Goal: Information Seeking & Learning: Learn about a topic

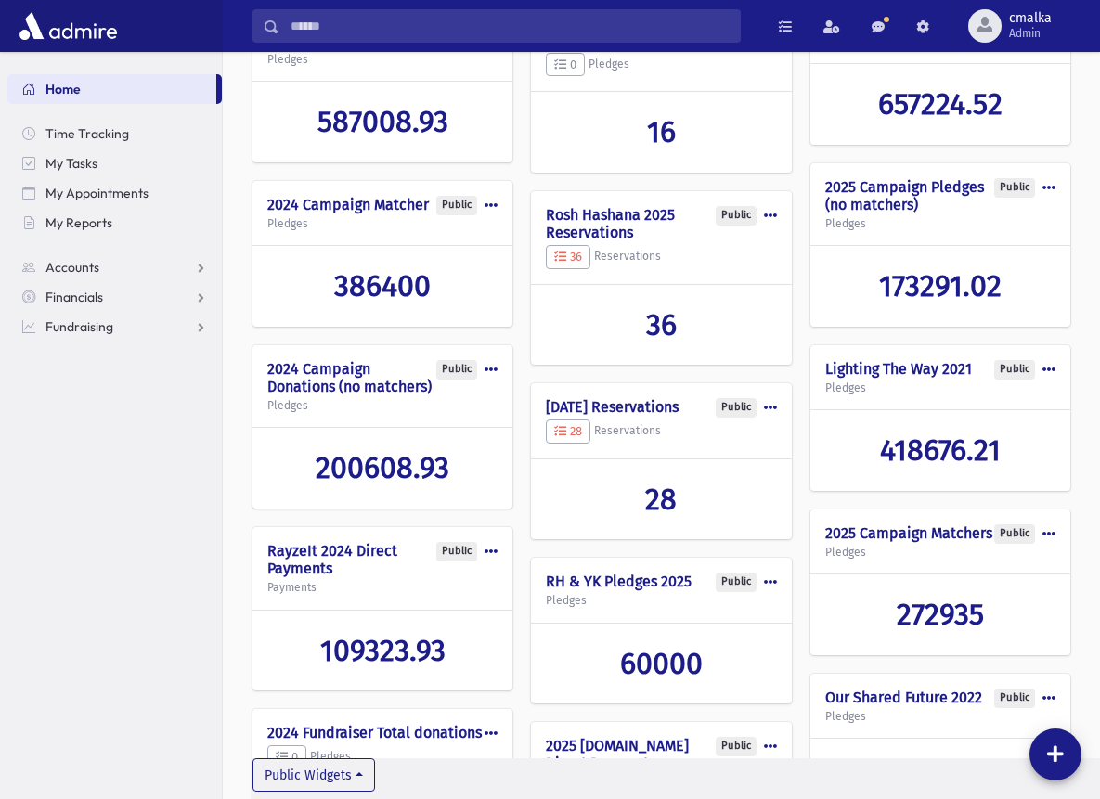
scroll to position [115, 0]
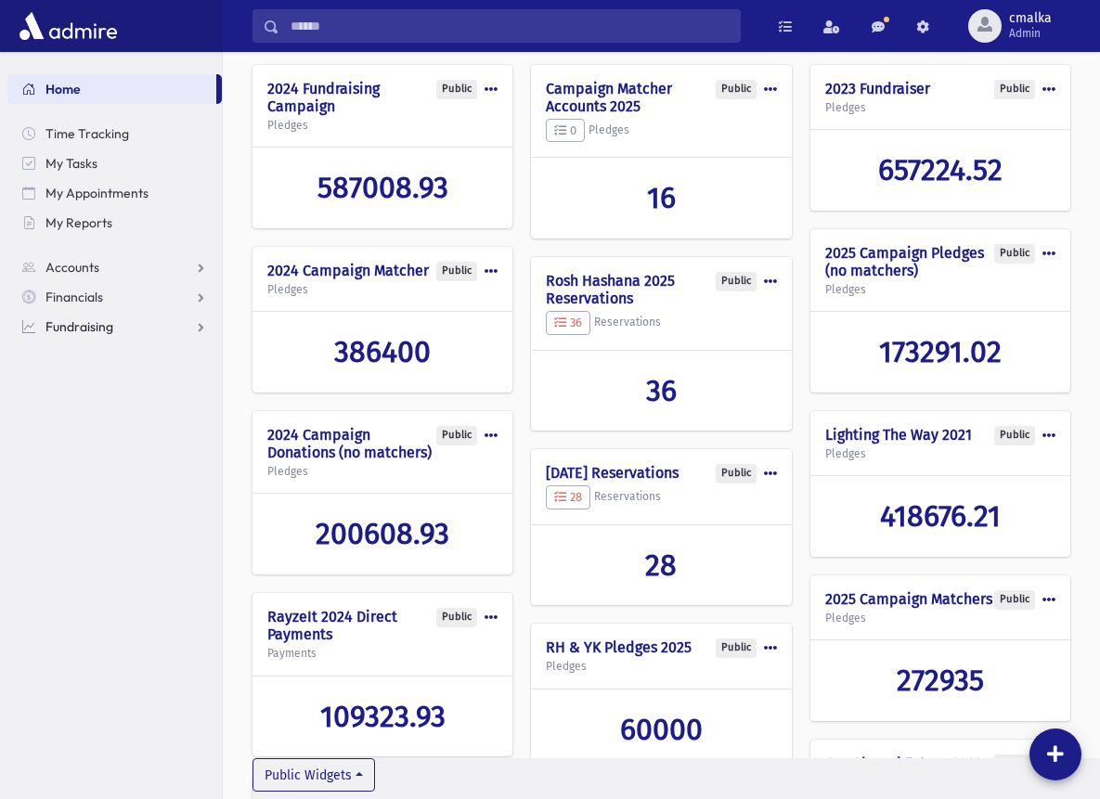
click at [96, 326] on span "Fundraising" at bounding box center [79, 326] width 68 height 17
click at [109, 384] on span "Opportunities" at bounding box center [96, 386] width 80 height 17
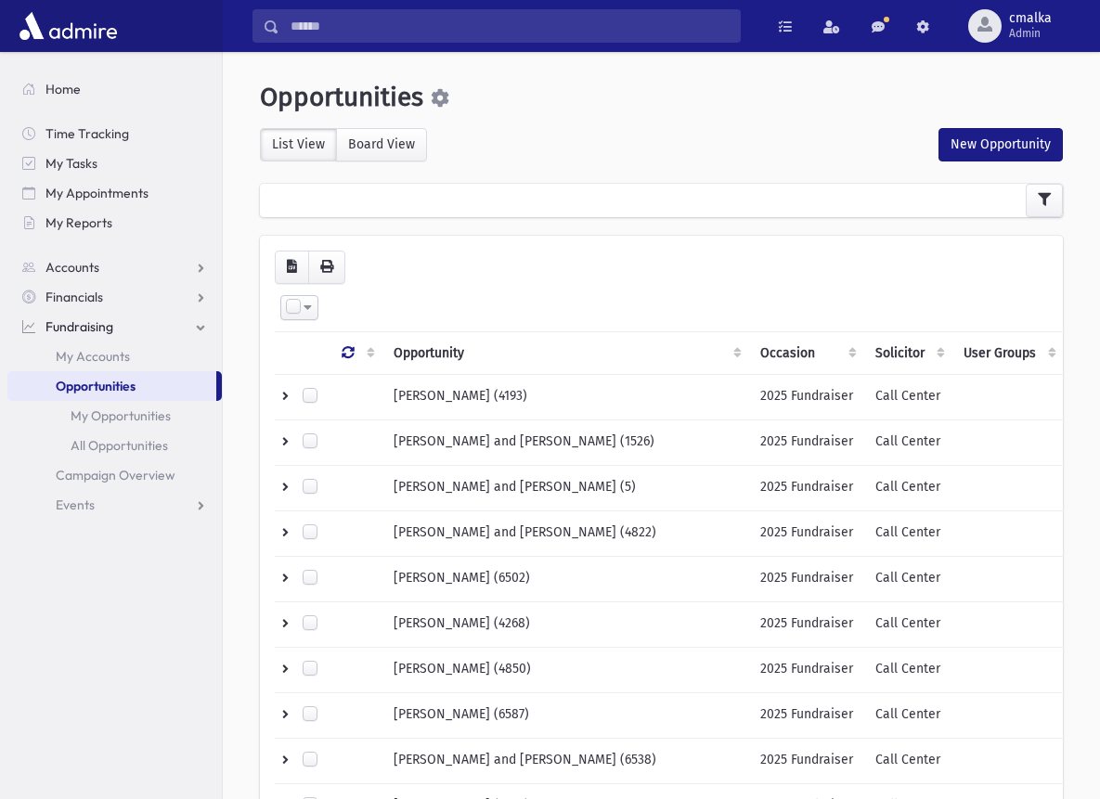
click at [720, 201] on div at bounding box center [661, 200] width 803 height 33
click at [1043, 196] on icon "button" at bounding box center [1044, 199] width 13 height 13
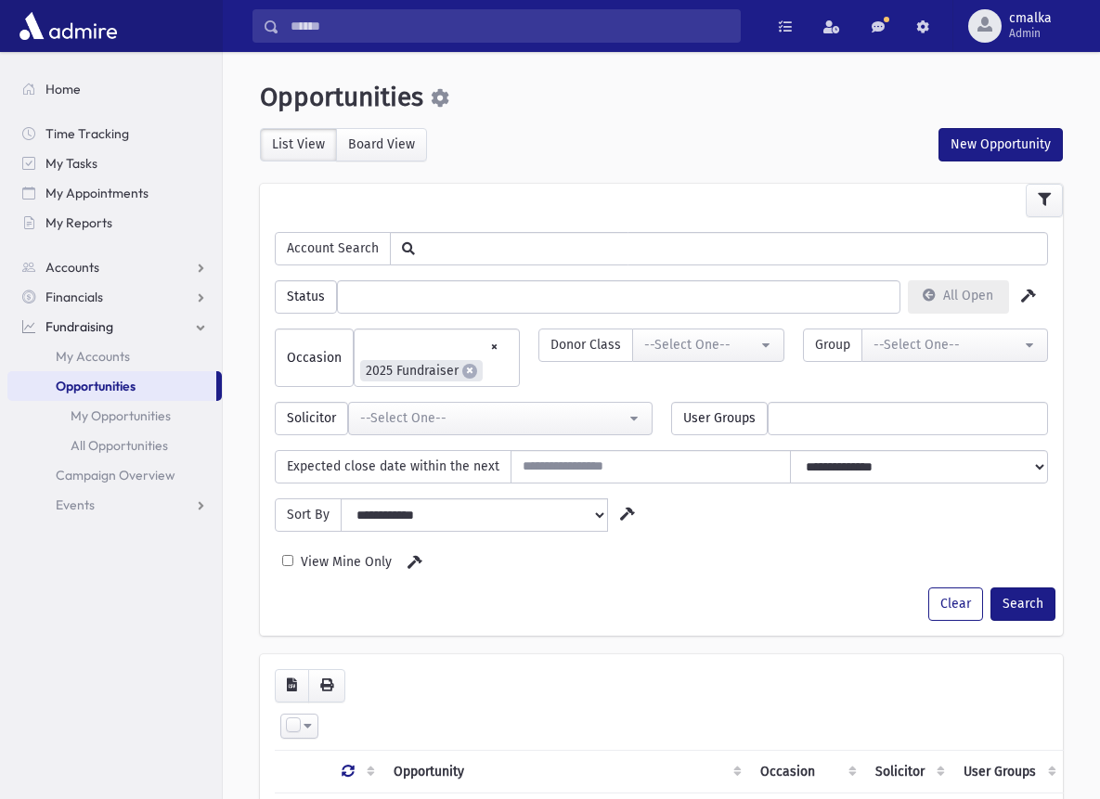
click at [630, 258] on input "text" at bounding box center [731, 248] width 632 height 32
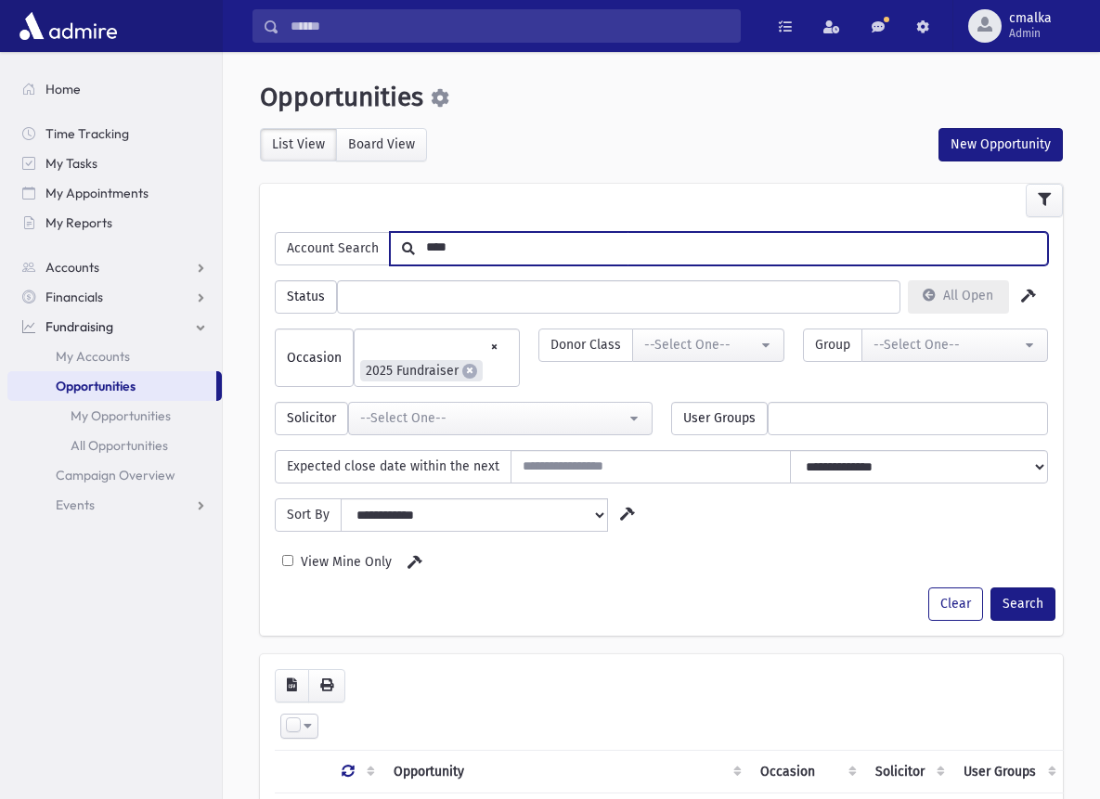
type input "****"
click at [1022, 603] on button "Search" at bounding box center [1022, 603] width 65 height 33
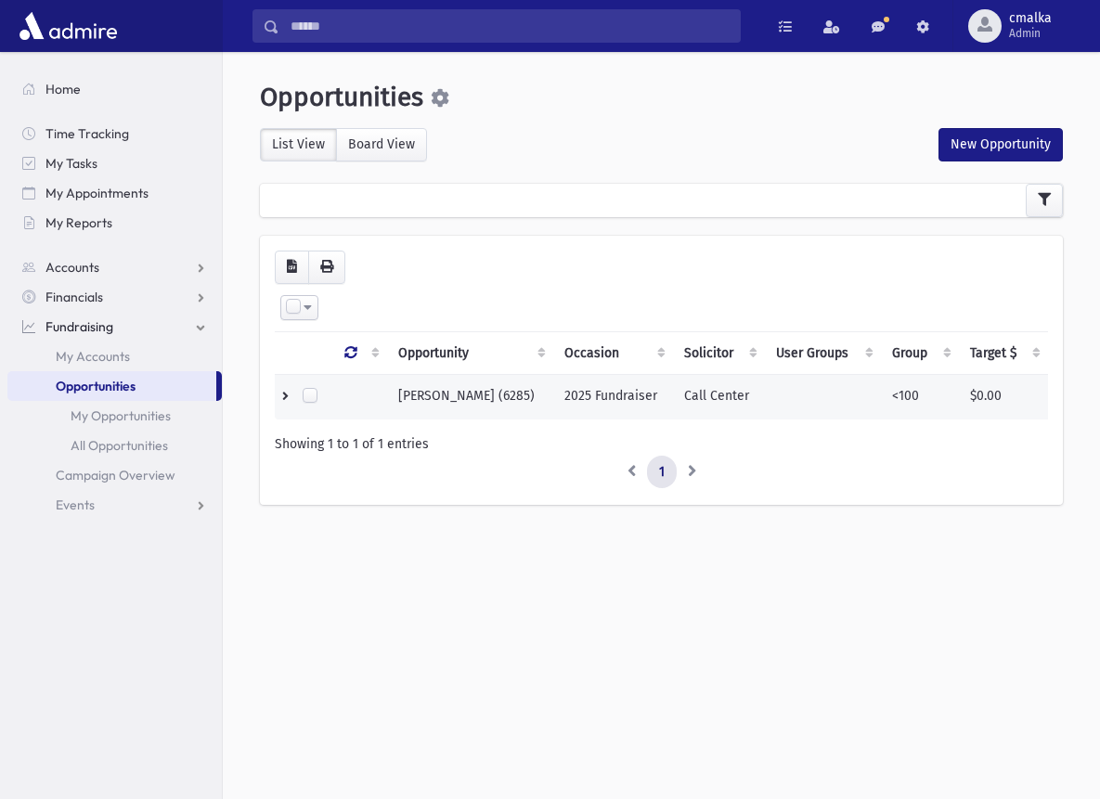
click at [611, 396] on td "2025 Fundraiser" at bounding box center [613, 396] width 120 height 45
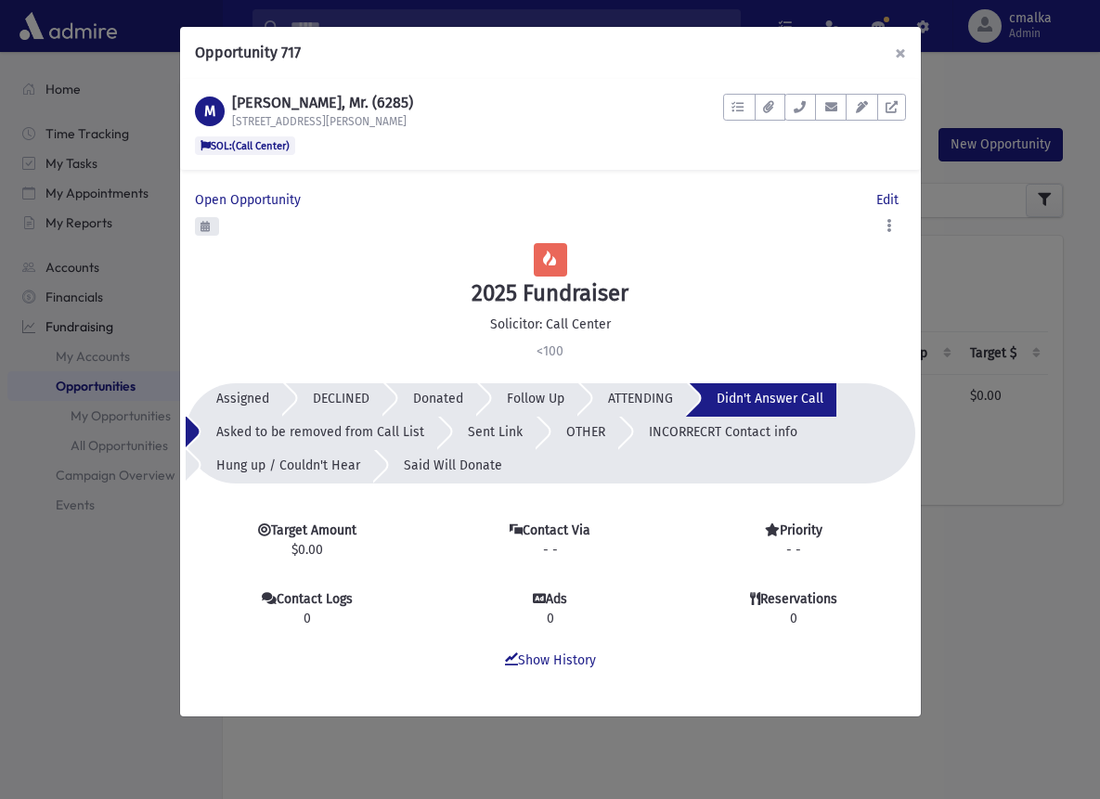
click at [898, 55] on button "×" at bounding box center [900, 53] width 41 height 52
